Goal: Transaction & Acquisition: Subscribe to service/newsletter

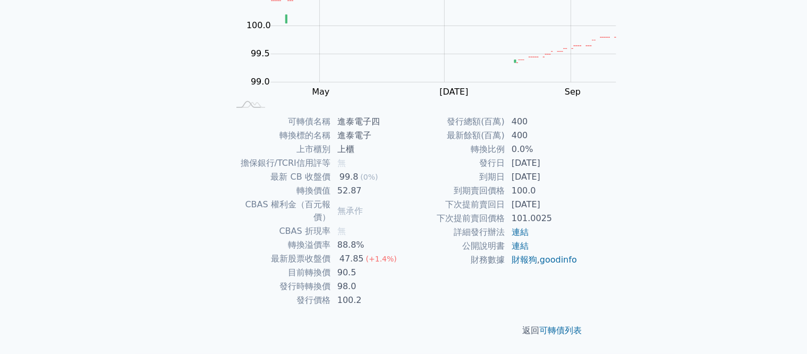
scroll to position [213, 0]
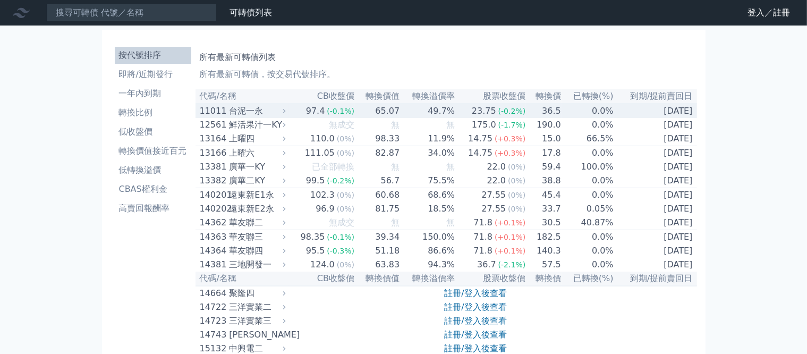
scroll to position [213, 0]
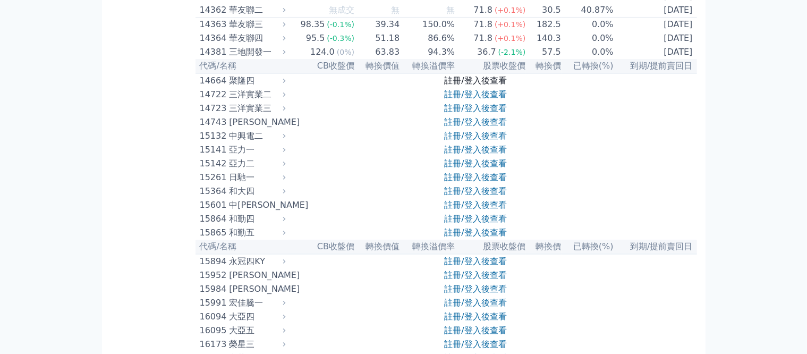
click at [463, 86] on link "註冊/登入後查看" at bounding box center [475, 80] width 62 height 10
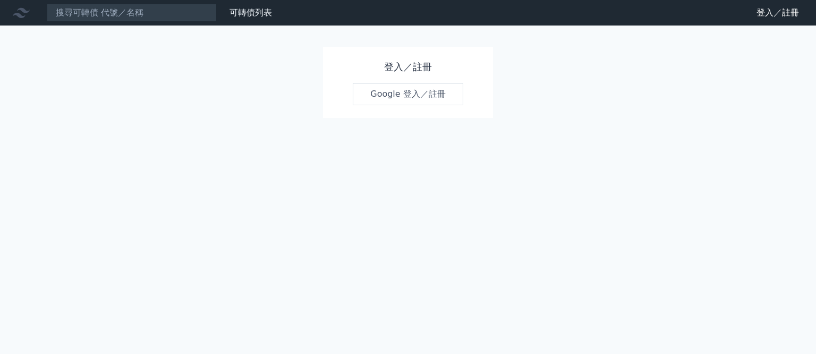
click at [418, 84] on link "Google 登入／註冊" at bounding box center [408, 94] width 111 height 22
click at [415, 92] on link "Google 登入／註冊" at bounding box center [408, 94] width 111 height 22
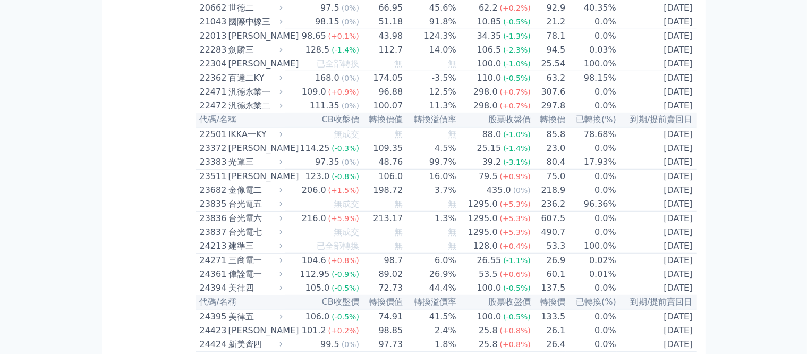
scroll to position [586, 0]
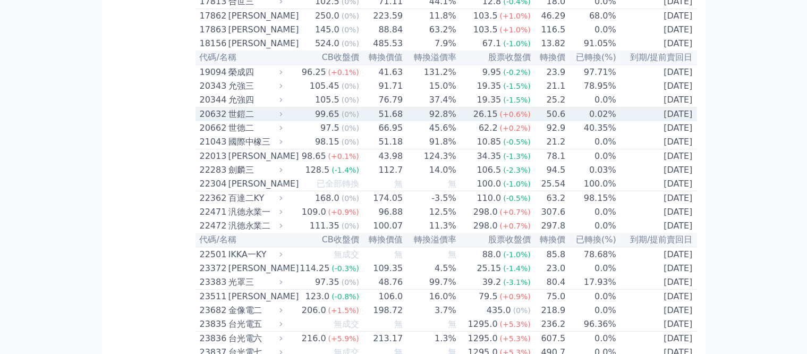
click at [313, 121] on div "99.65" at bounding box center [327, 114] width 29 height 13
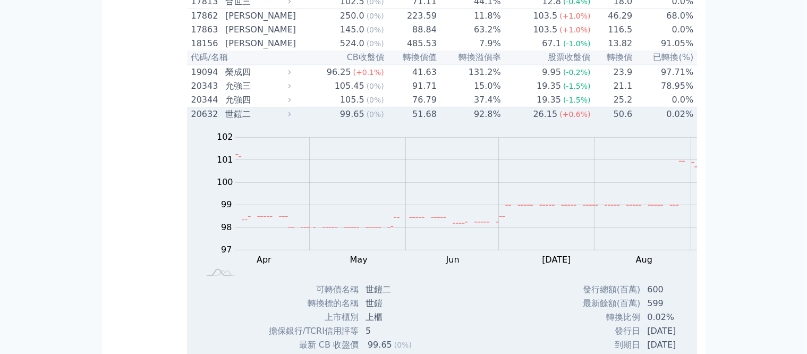
scroll to position [745, 0]
